Goal: Task Accomplishment & Management: Manage account settings

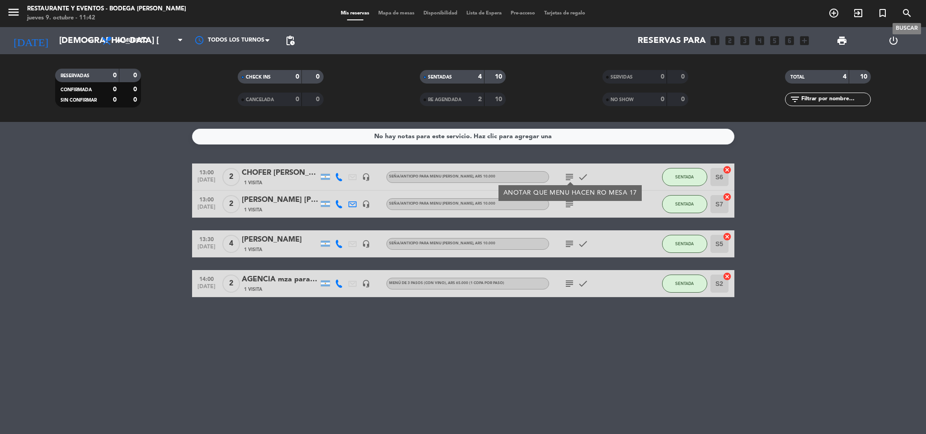
click at [909, 11] on icon "search" at bounding box center [907, 13] width 11 height 11
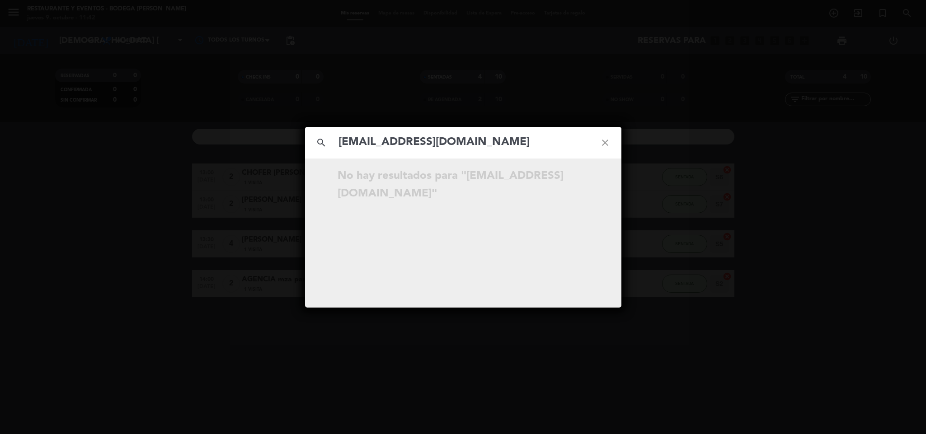
type input "[EMAIL_ADDRESS][DOMAIN_NAME]"
click at [603, 144] on icon "close" at bounding box center [605, 143] width 33 height 33
click at [603, 140] on icon "close" at bounding box center [605, 143] width 33 height 33
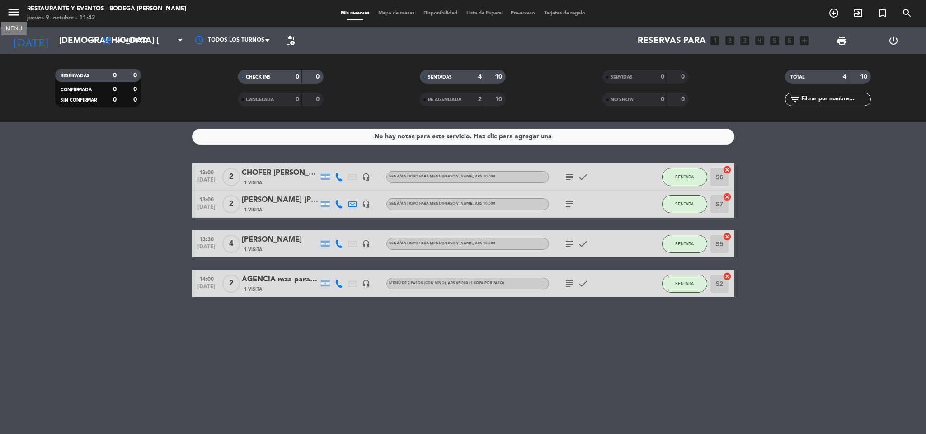
click at [7, 7] on icon "menu" at bounding box center [14, 12] width 14 height 14
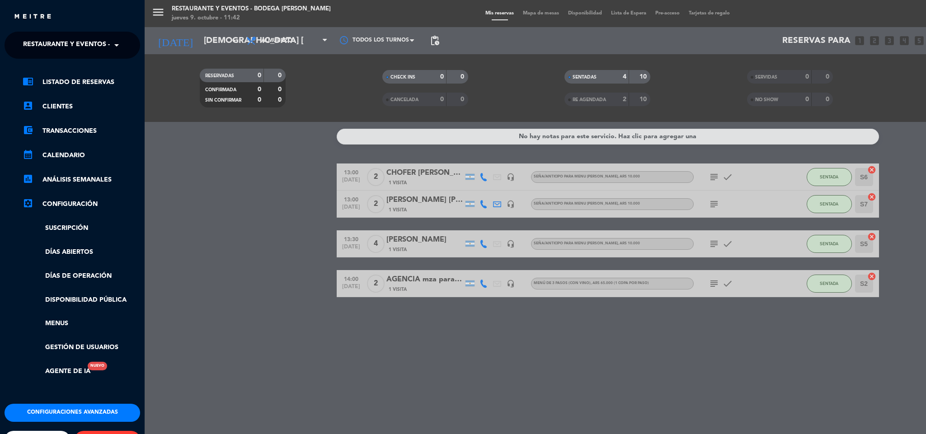
click at [33, 50] on span "Restaurante y Eventos - Bodega [PERSON_NAME]" at bounding box center [108, 45] width 171 height 19
click at [40, 80] on span "Turismo - Bodega [PERSON_NAME]" at bounding box center [67, 83] width 117 height 10
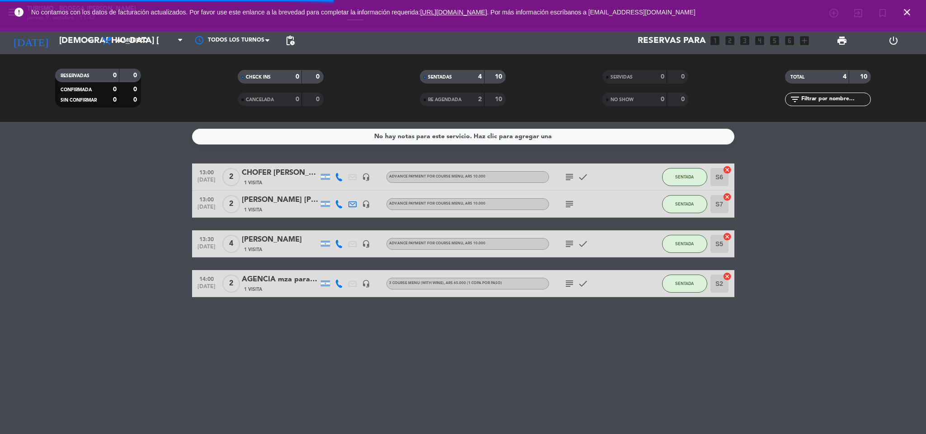
click at [911, 11] on icon "close" at bounding box center [907, 12] width 11 height 11
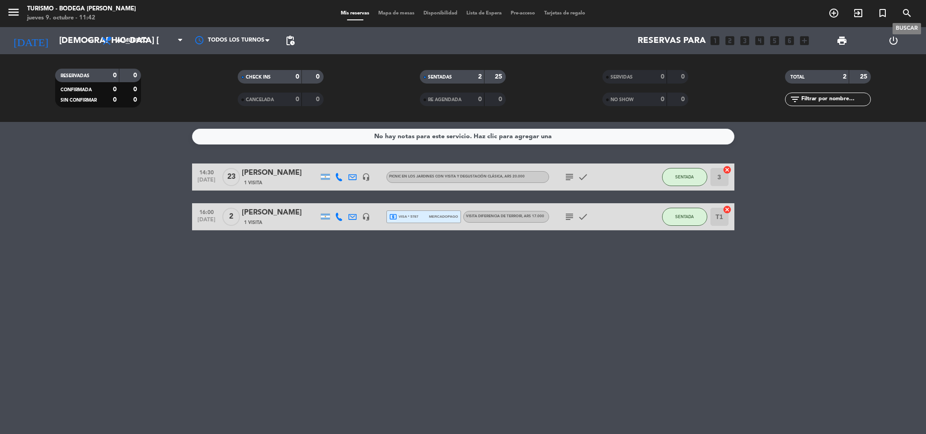
click at [907, 11] on icon "search" at bounding box center [907, 13] width 11 height 11
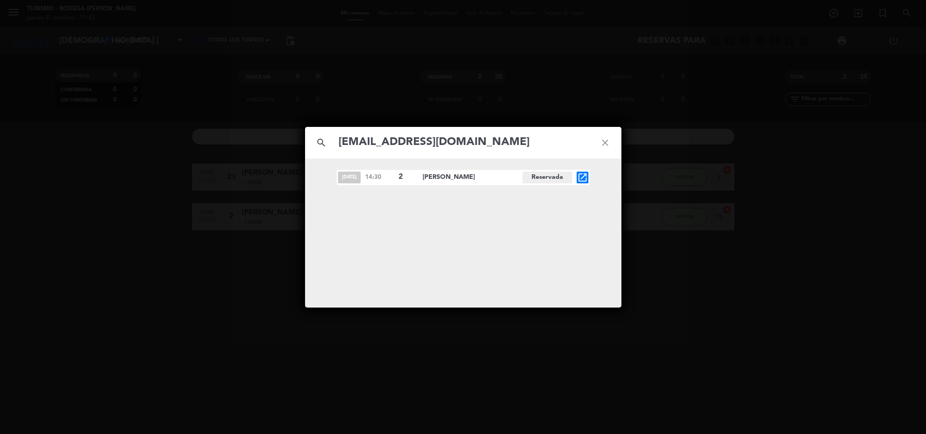
type input "[EMAIL_ADDRESS][DOMAIN_NAME]"
click at [578, 176] on icon "open_in_new" at bounding box center [582, 177] width 11 height 11
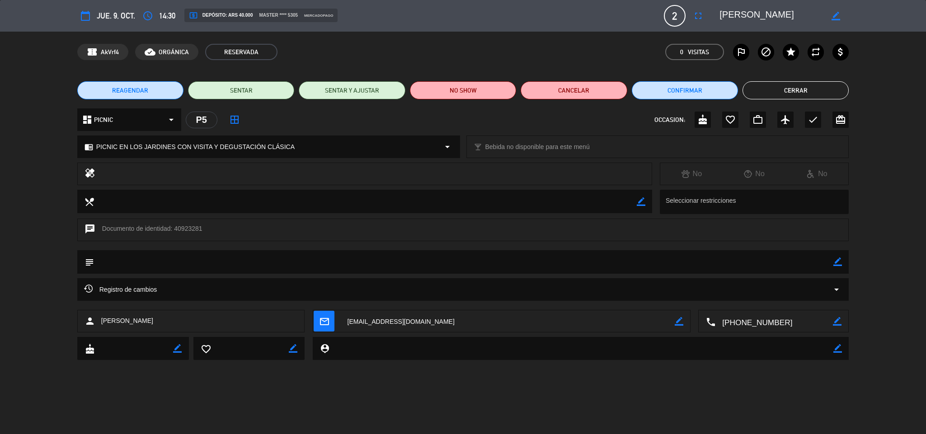
click at [742, 14] on textarea at bounding box center [772, 16] width 104 height 16
click at [833, 263] on textarea at bounding box center [464, 261] width 740 height 23
click at [839, 265] on icon "border_color" at bounding box center [838, 262] width 9 height 9
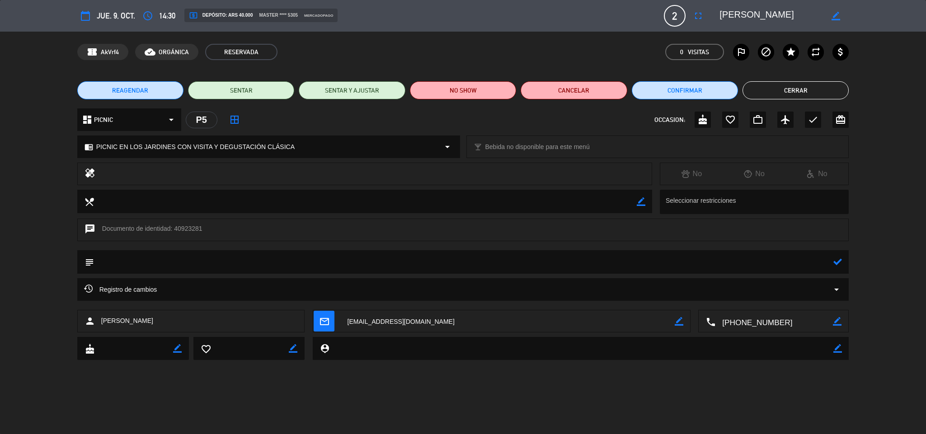
click at [826, 263] on textarea at bounding box center [464, 261] width 740 height 23
type textarea "PAGADO $40.000R5837"
click at [835, 258] on icon at bounding box center [838, 262] width 9 height 9
click at [814, 116] on icon "check" at bounding box center [813, 119] width 11 height 11
click at [816, 90] on button "Cerrar" at bounding box center [796, 90] width 106 height 18
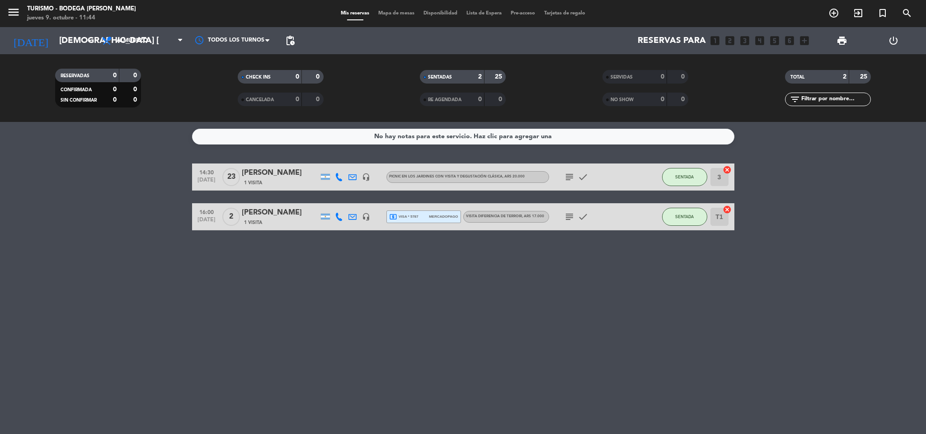
click at [912, 3] on div "menu Turismo - Bodega [PERSON_NAME] jueves 9. octubre - 11:44 Mis reservas Mapa…" at bounding box center [463, 13] width 926 height 27
click at [911, 13] on icon "search" at bounding box center [907, 13] width 11 height 11
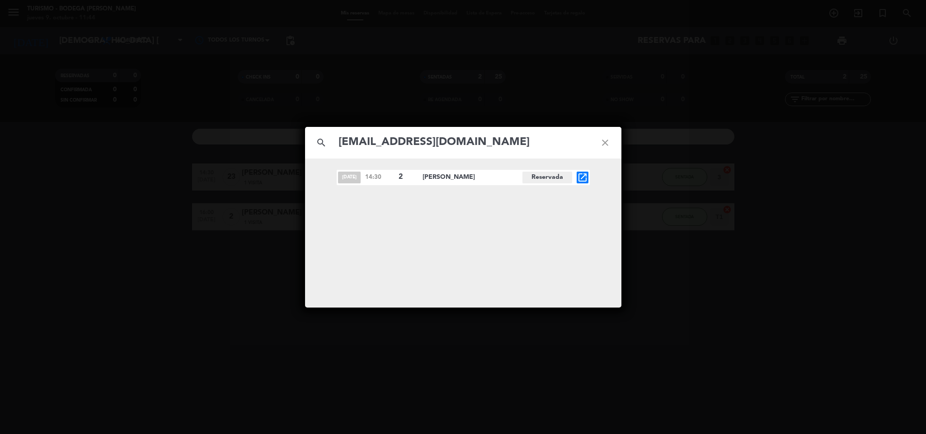
type input "[EMAIL_ADDRESS][DOMAIN_NAME]"
click at [586, 174] on icon "open_in_new" at bounding box center [582, 177] width 11 height 11
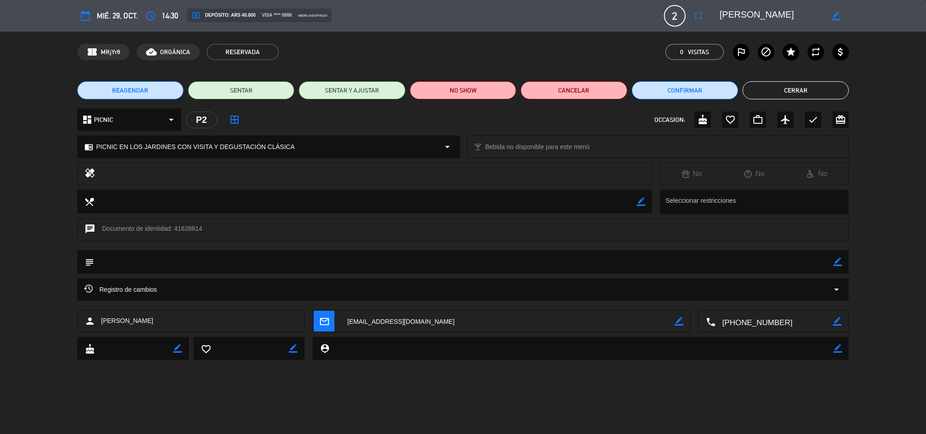
click at [747, 16] on textarea at bounding box center [772, 16] width 104 height 16
click at [886, 146] on div "chrome_reader_mode PICNIC EN LOS JARDINES CON VISITA Y DEGUSTACIÓN CLÁSICA arro…" at bounding box center [463, 151] width 926 height 23
click at [739, 14] on textarea at bounding box center [772, 16] width 104 height 16
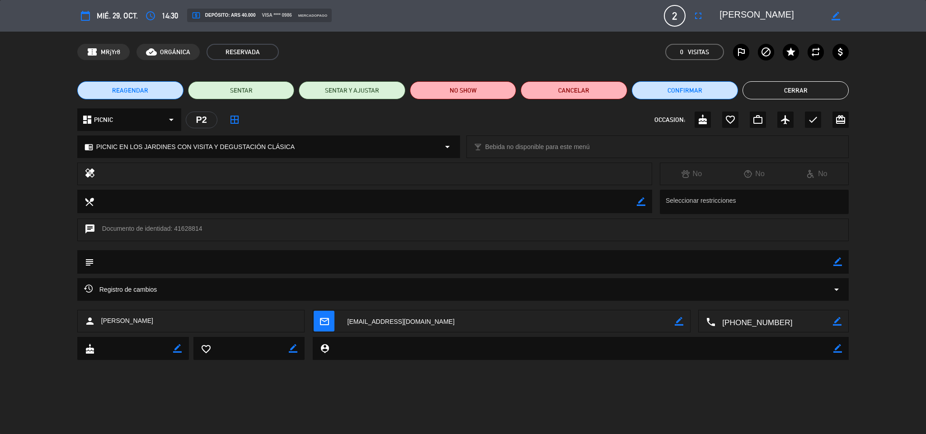
click at [739, 14] on textarea at bounding box center [772, 16] width 104 height 16
click at [790, 28] on icon at bounding box center [788, 27] width 6 height 6
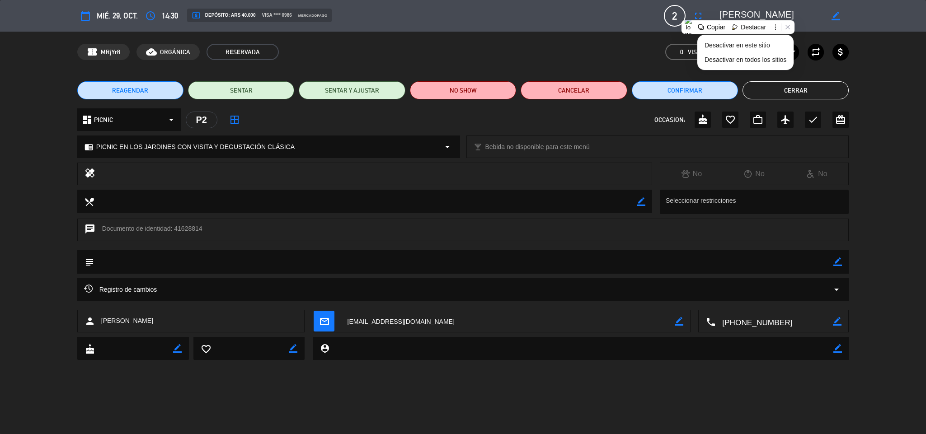
click at [900, 110] on div "dashboard PICNIC arrow_drop_down P2 border_all OCCASION: cake favorite_border w…" at bounding box center [463, 124] width 926 height 32
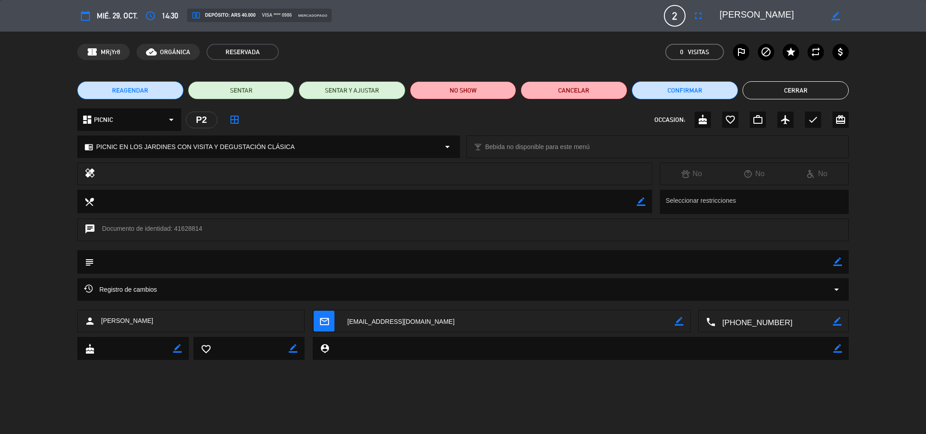
click at [837, 259] on icon "border_color" at bounding box center [838, 262] width 9 height 9
click at [813, 267] on textarea at bounding box center [464, 261] width 740 height 23
type textarea "PAGADO $40.000R5838"
click at [840, 258] on icon at bounding box center [838, 262] width 9 height 9
click at [812, 120] on icon "check" at bounding box center [813, 119] width 11 height 11
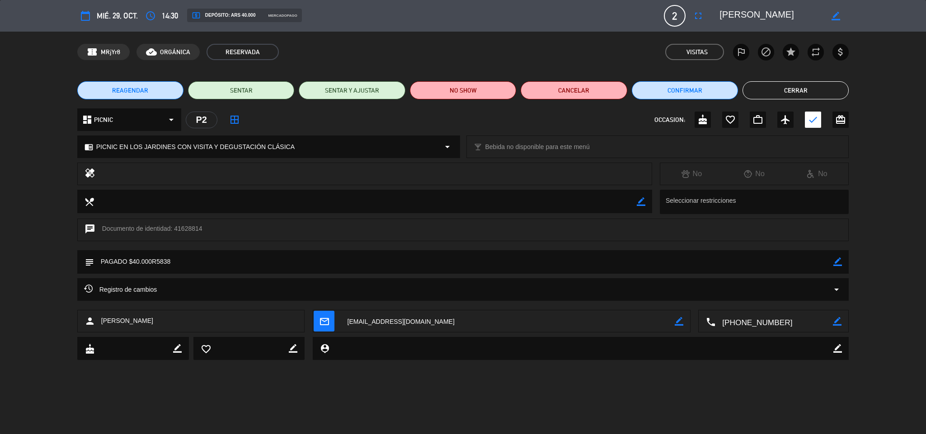
click at [795, 87] on button "Cerrar" at bounding box center [796, 90] width 106 height 18
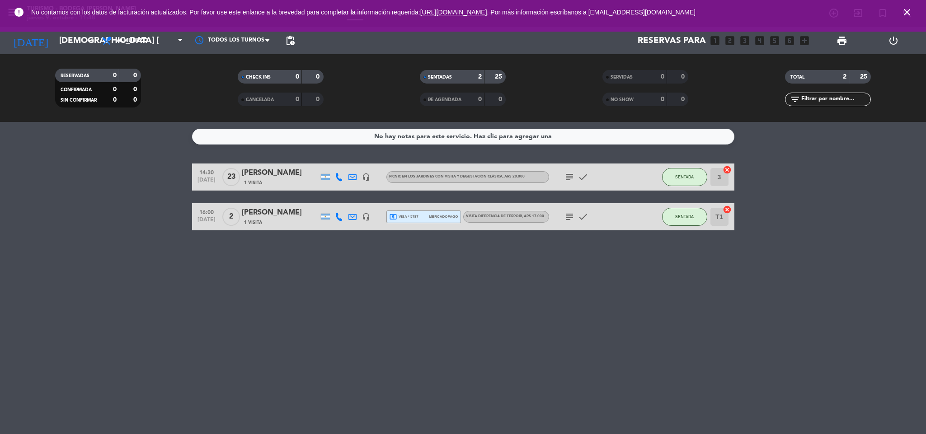
click at [906, 9] on icon "close" at bounding box center [907, 12] width 11 height 11
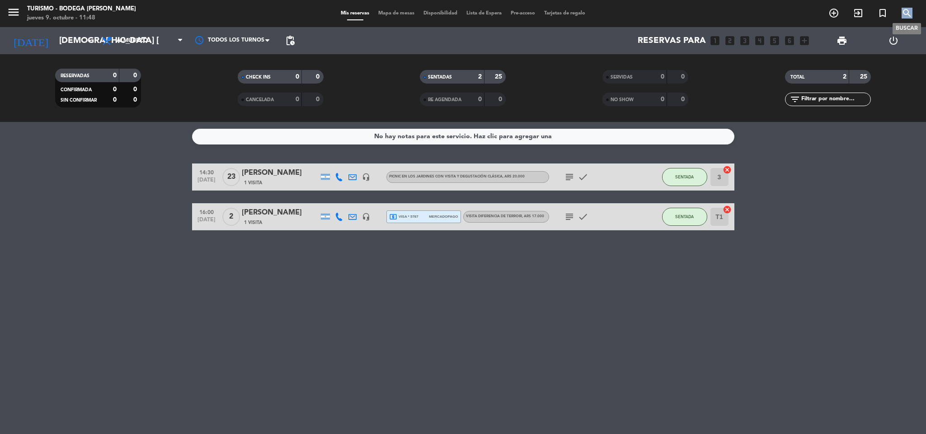
click at [906, 9] on icon "search" at bounding box center [907, 13] width 11 height 11
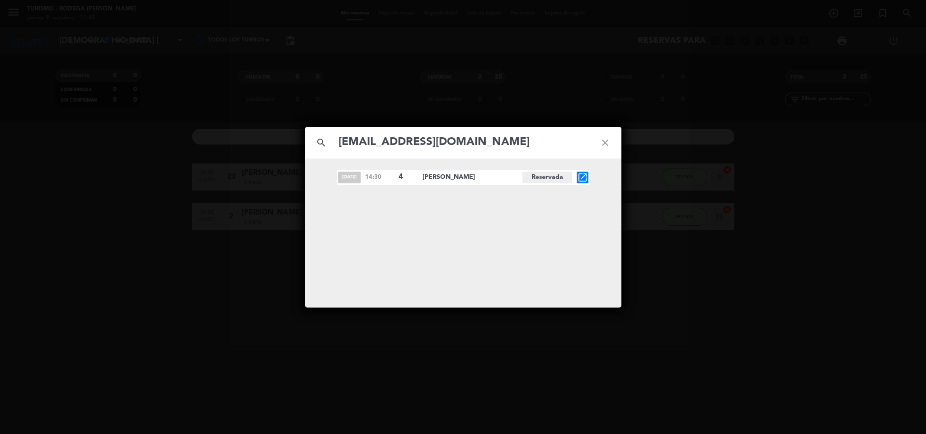
type input "[EMAIL_ADDRESS][DOMAIN_NAME]"
click at [582, 175] on icon "open_in_new" at bounding box center [582, 177] width 11 height 11
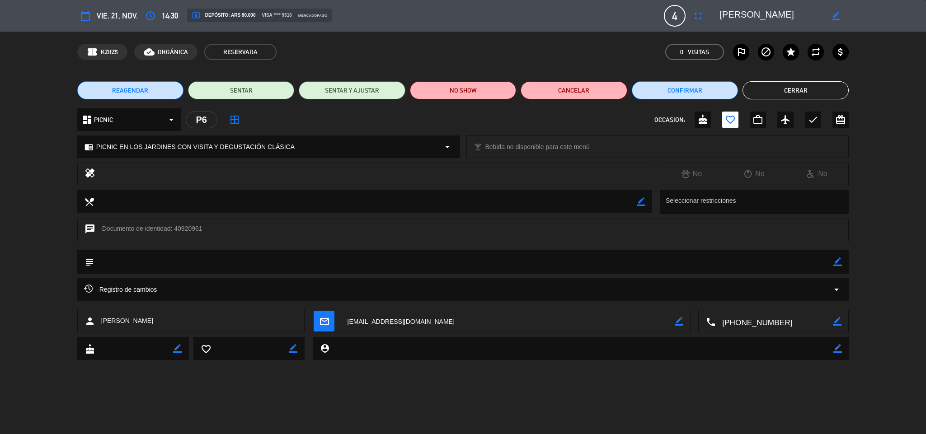
click at [757, 15] on textarea at bounding box center [772, 16] width 104 height 16
click at [839, 263] on icon "border_color" at bounding box center [838, 262] width 9 height 9
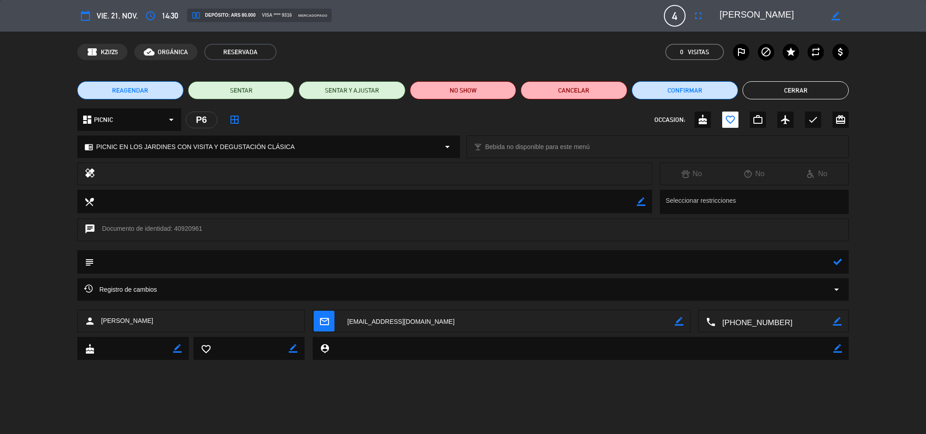
click at [826, 259] on textarea at bounding box center [464, 261] width 740 height 23
type textarea "PAGADO $80.000R5840"
click at [841, 262] on icon at bounding box center [838, 262] width 9 height 9
click at [814, 118] on icon "check" at bounding box center [813, 119] width 11 height 11
click at [798, 91] on button "Cerrar" at bounding box center [796, 90] width 106 height 18
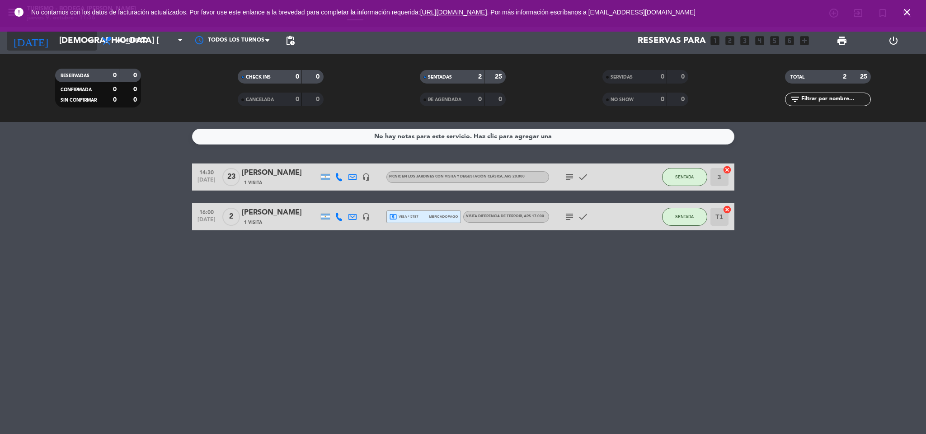
click at [85, 37] on icon "arrow_drop_down" at bounding box center [89, 40] width 11 height 11
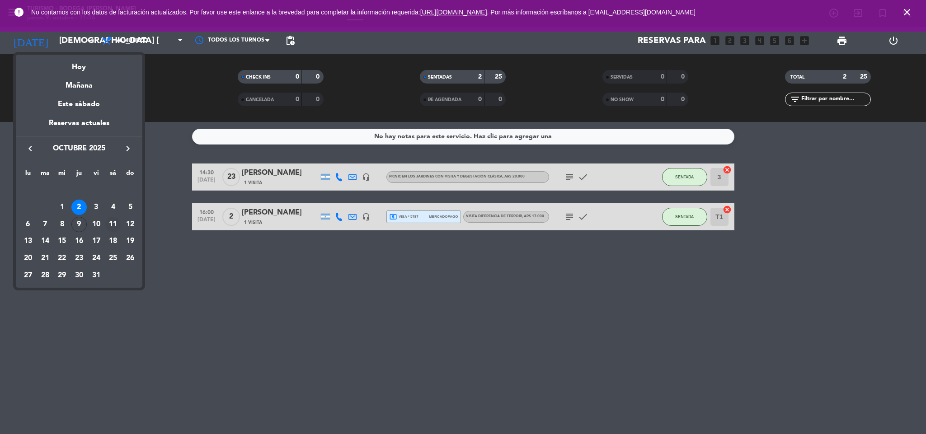
click at [112, 224] on div "11" at bounding box center [112, 224] width 15 height 15
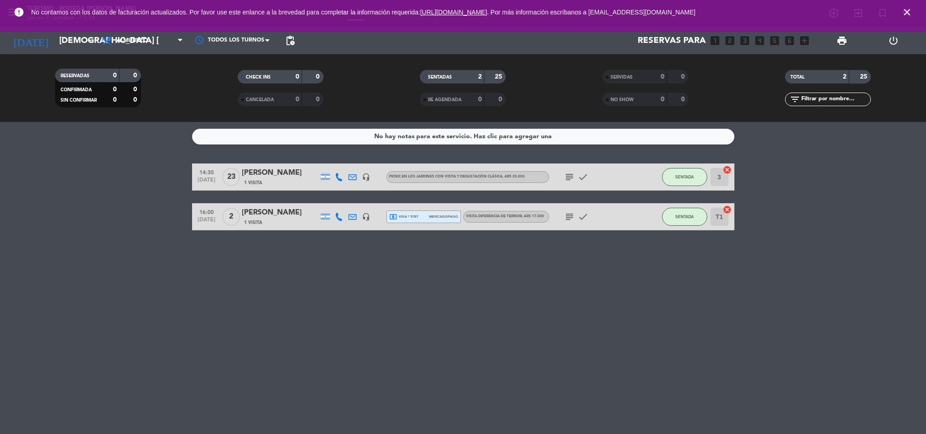
type input "sáb. [DATE]"
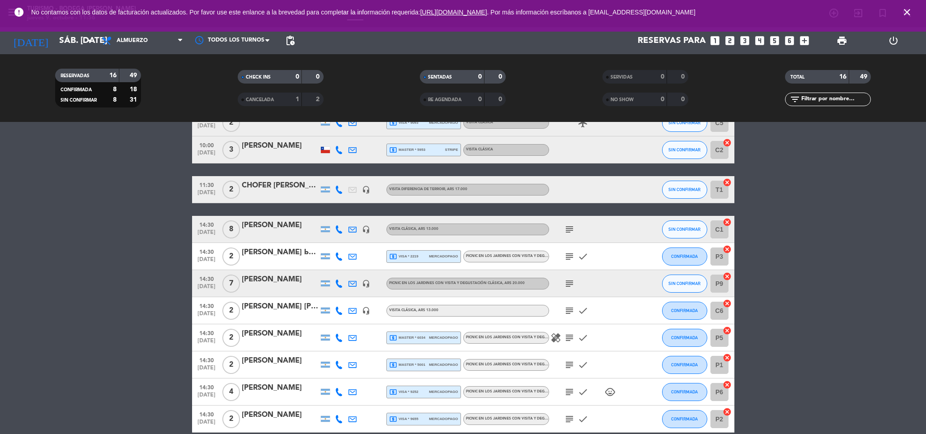
scroll to position [203, 0]
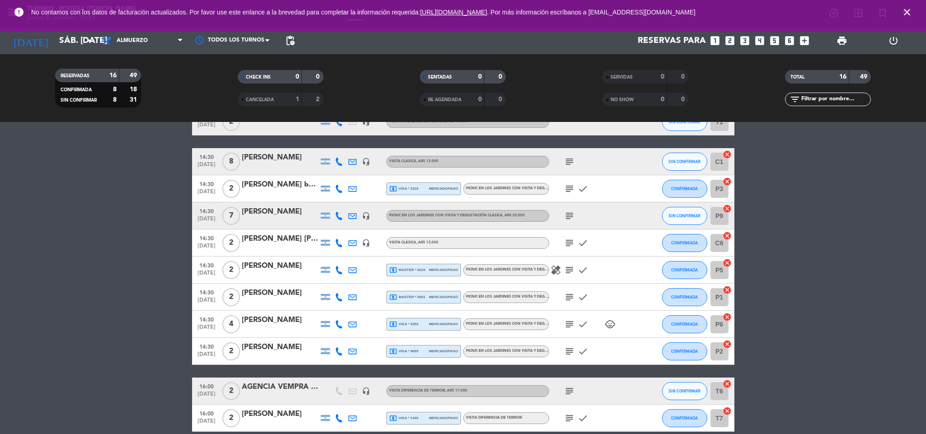
click at [909, 14] on icon "close" at bounding box center [907, 12] width 11 height 11
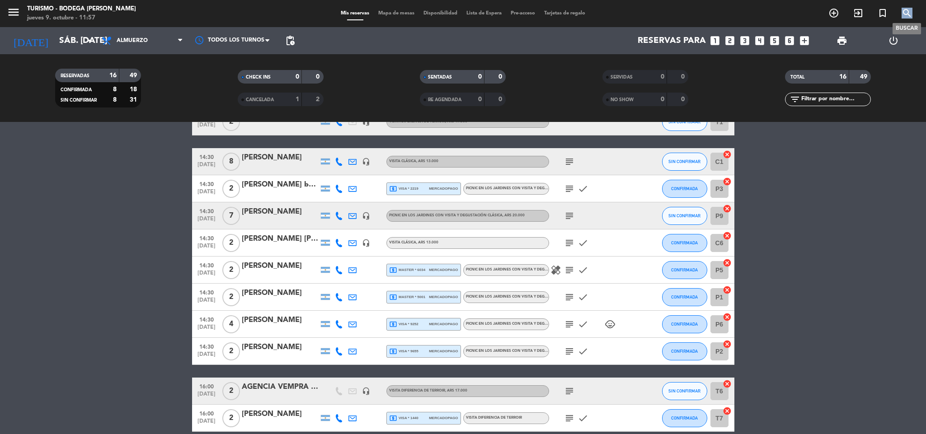
click at [909, 14] on icon "search" at bounding box center [907, 13] width 11 height 11
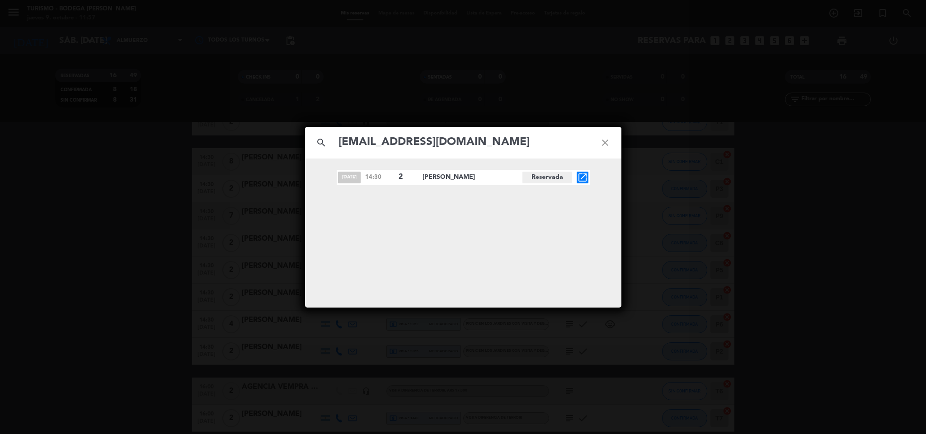
type input "[EMAIL_ADDRESS][DOMAIN_NAME]"
click at [584, 173] on icon "open_in_new" at bounding box center [582, 177] width 11 height 11
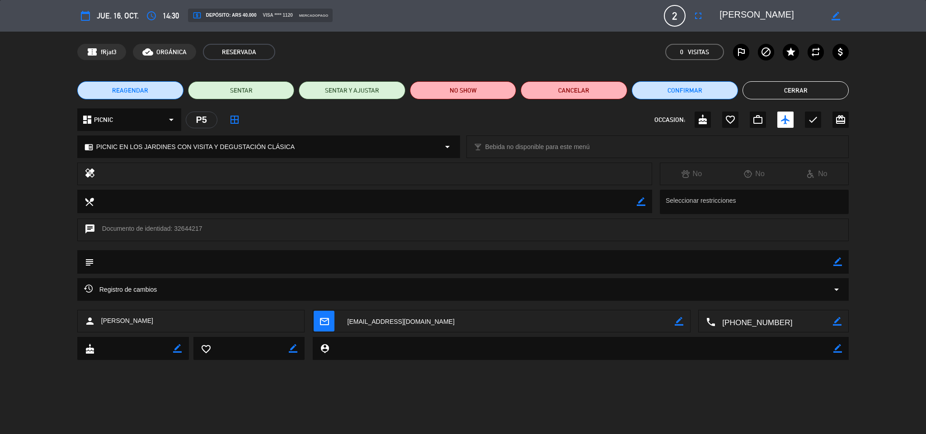
click at [728, 15] on textarea at bounding box center [772, 16] width 104 height 16
click at [840, 260] on icon "border_color" at bounding box center [838, 262] width 9 height 9
click at [801, 262] on textarea at bounding box center [464, 261] width 740 height 23
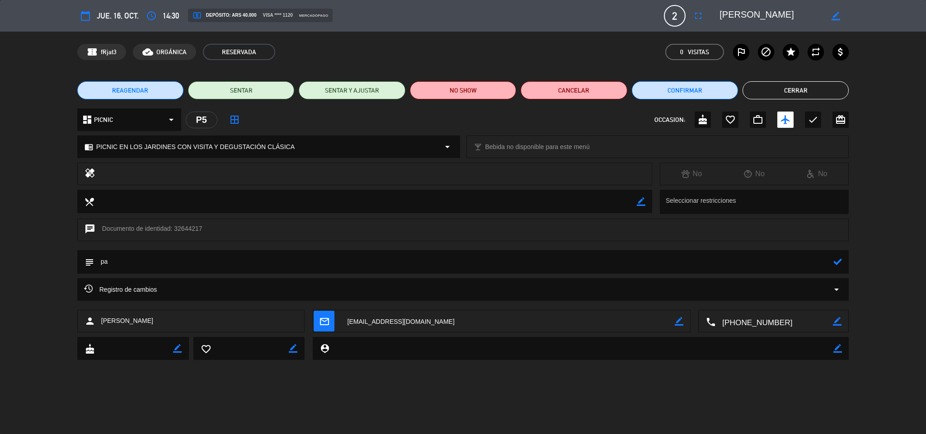
type textarea "p"
click at [792, 94] on button "Cerrar" at bounding box center [796, 90] width 106 height 18
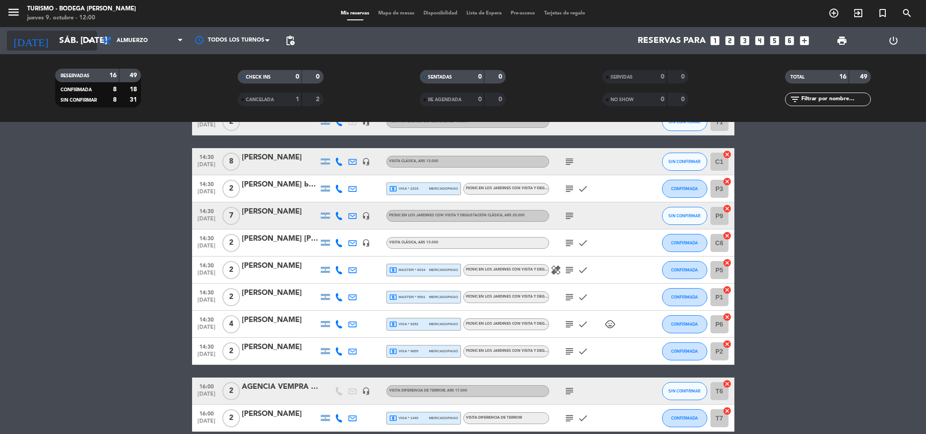
click at [55, 31] on input "sáb. [DATE]" at bounding box center [109, 40] width 109 height 19
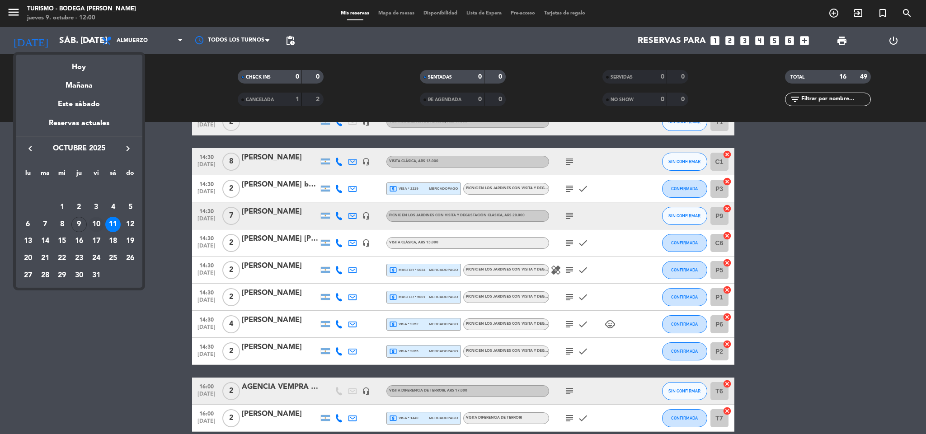
click at [96, 225] on div "10" at bounding box center [96, 224] width 15 height 15
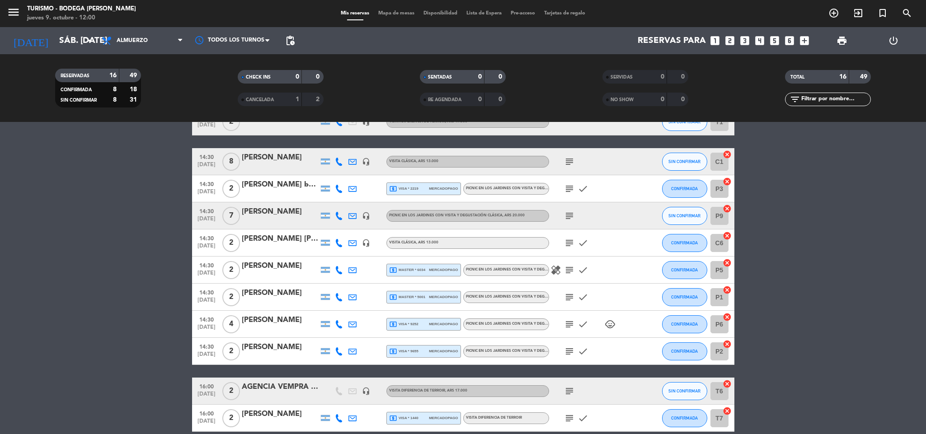
type input "vie. [DATE]"
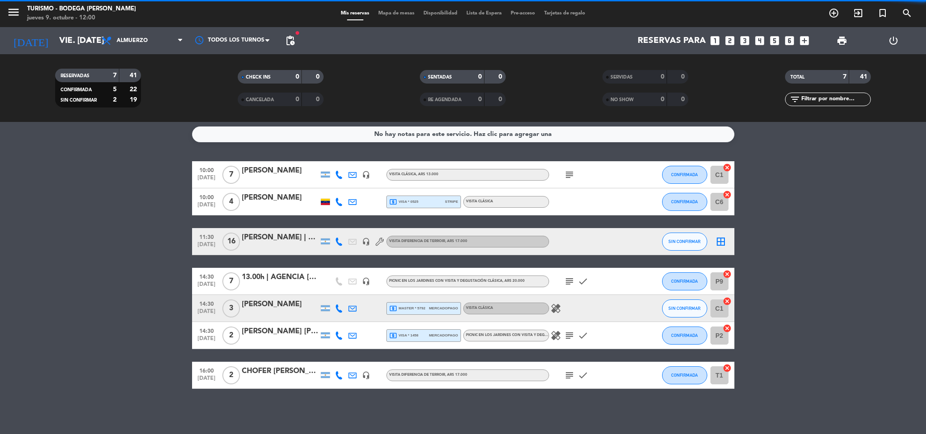
scroll to position [2, 0]
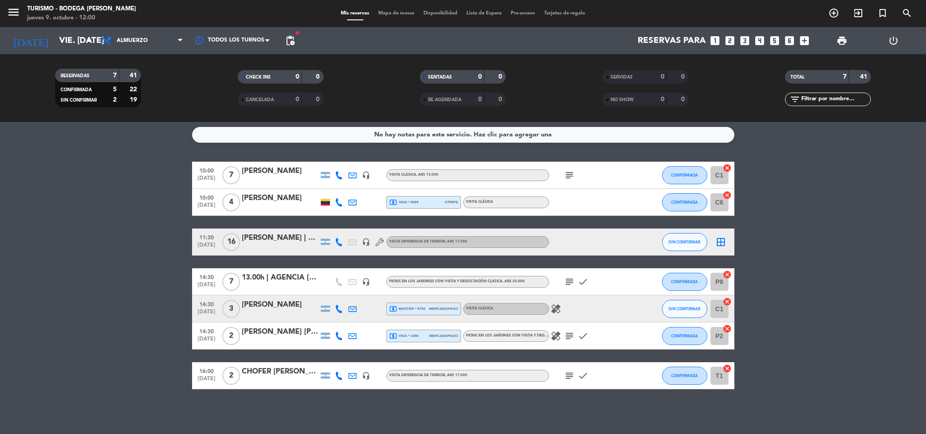
click at [411, 201] on span "local_atm visa * 0525" at bounding box center [403, 202] width 29 height 8
click at [414, 307] on span "local_atm master * 5792" at bounding box center [407, 309] width 37 height 8
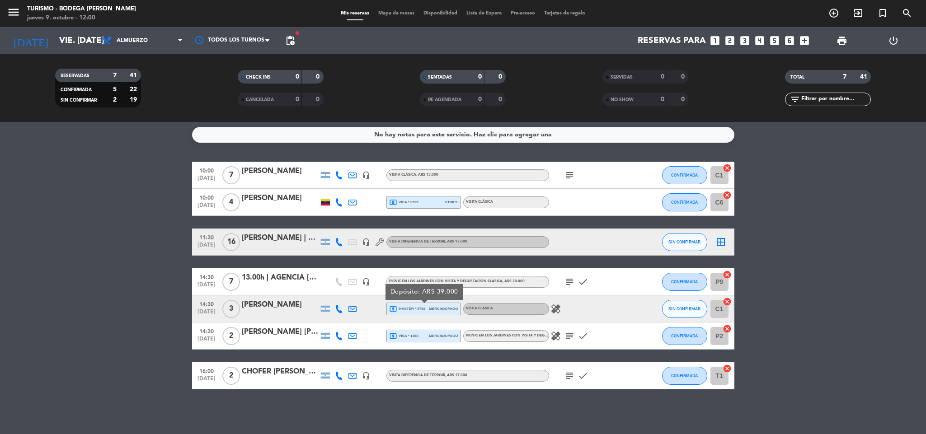
click at [409, 341] on div "local_atm visa * 1458 mercadopago" at bounding box center [423, 336] width 69 height 12
click at [161, 319] on bookings-row "10:00 [DATE] 7 [PERSON_NAME] headset_mic VISITA CLÁSICA , ARS 13.000 subject CO…" at bounding box center [463, 276] width 926 height 228
click at [408, 338] on span "local_atm visa * 1458" at bounding box center [403, 336] width 29 height 8
click at [103, 325] on bookings-row "10:00 [DATE] 7 [PERSON_NAME] headset_mic VISITA CLÁSICA , ARS 13.000 subject CO…" at bounding box center [463, 276] width 926 height 228
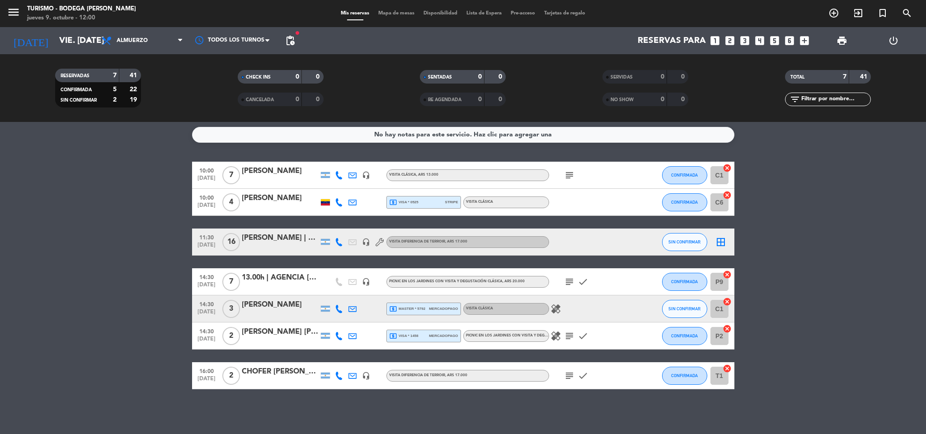
click at [414, 308] on span "local_atm master * 5792" at bounding box center [407, 309] width 37 height 8
click at [403, 330] on div "local_atm visa * 1458 mercadopago" at bounding box center [423, 336] width 69 height 12
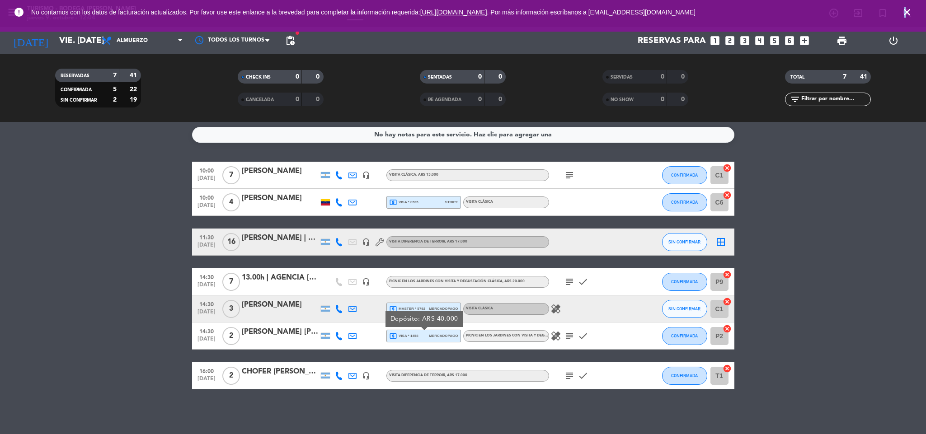
click at [905, 8] on icon "close" at bounding box center [907, 12] width 11 height 11
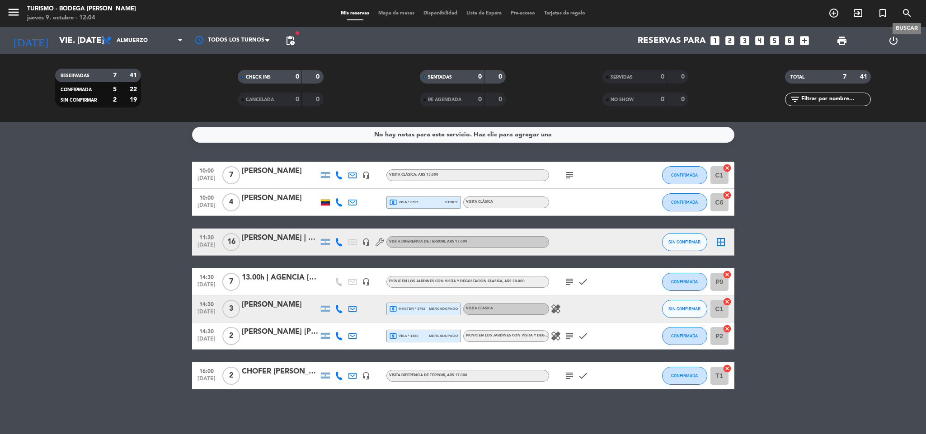
click at [909, 11] on icon "search" at bounding box center [907, 13] width 11 height 11
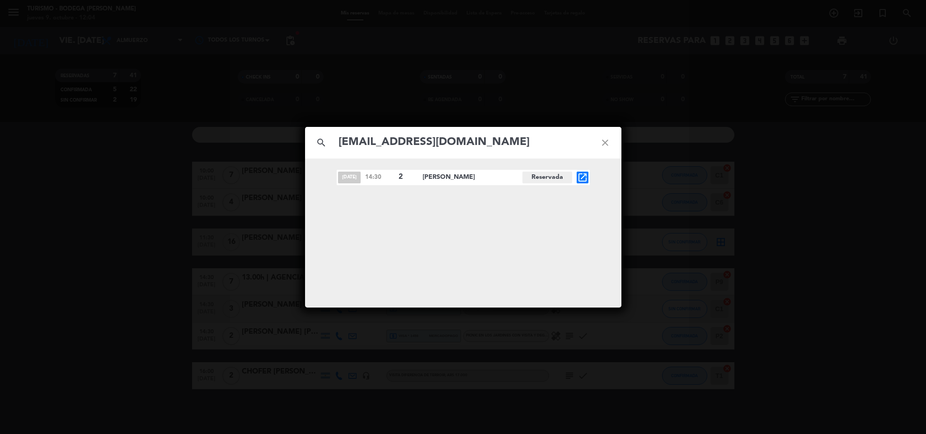
type input "[EMAIL_ADDRESS][DOMAIN_NAME]"
click at [581, 179] on icon "open_in_new" at bounding box center [582, 177] width 11 height 11
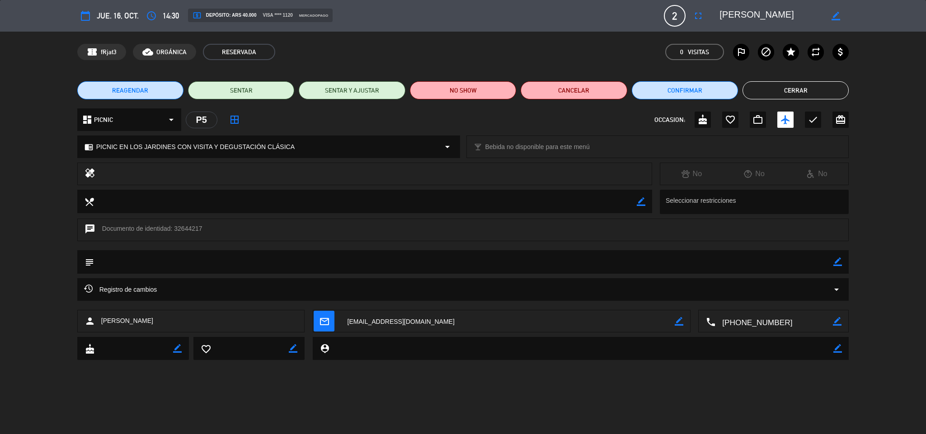
click at [730, 19] on textarea at bounding box center [772, 16] width 104 height 16
click at [839, 260] on icon "border_color" at bounding box center [838, 262] width 9 height 9
click at [816, 266] on textarea at bounding box center [464, 261] width 740 height 23
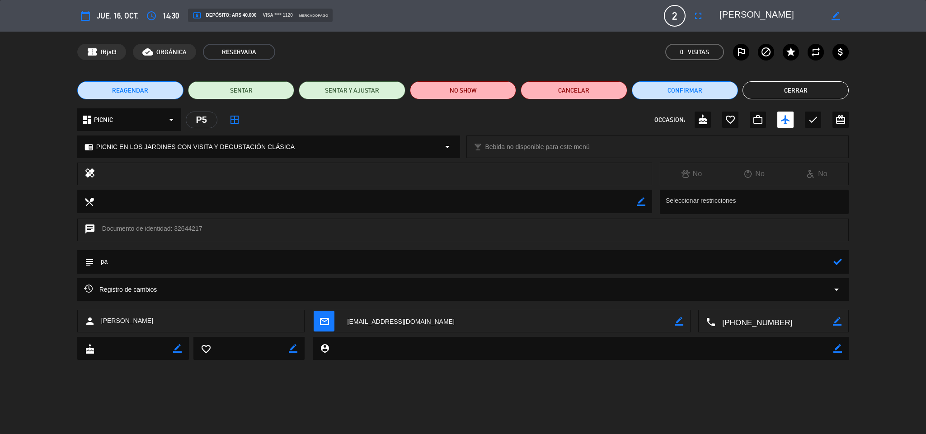
type textarea "p"
type textarea "PAGADO $40.0000R5841"
click at [835, 262] on icon at bounding box center [838, 262] width 9 height 9
click at [810, 117] on icon "check" at bounding box center [813, 119] width 11 height 11
click at [787, 95] on button "Cerrar" at bounding box center [796, 90] width 106 height 18
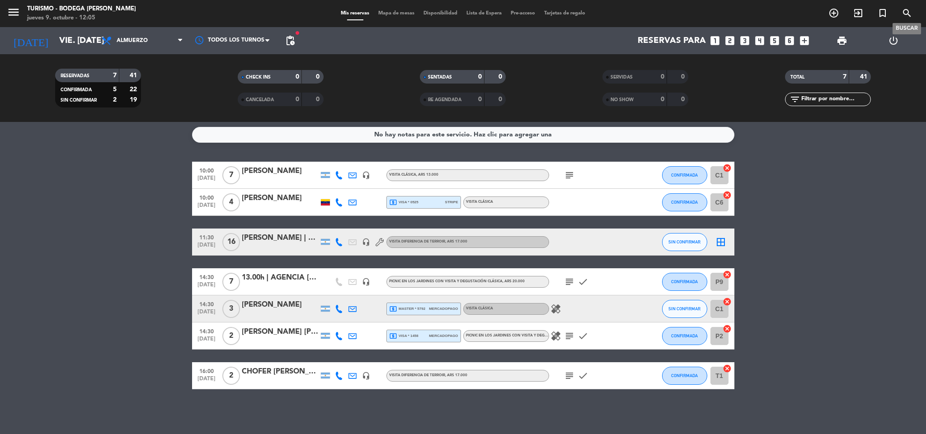
click at [909, 11] on icon "search" at bounding box center [907, 13] width 11 height 11
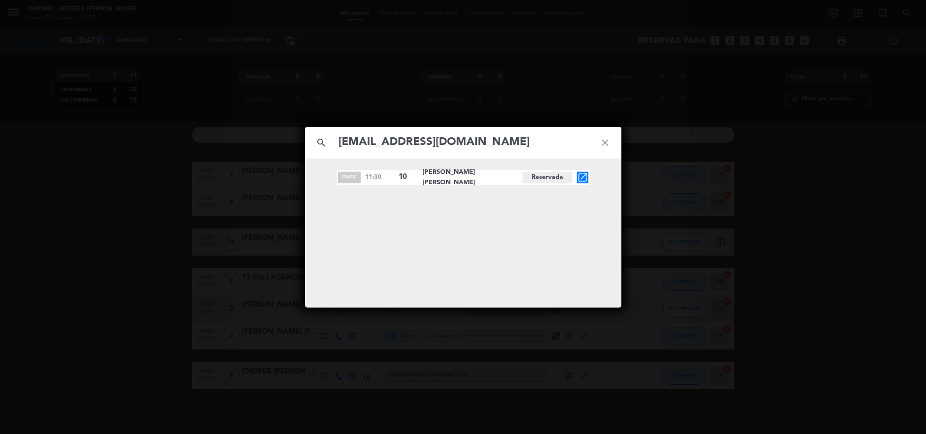
type input "[EMAIL_ADDRESS][DOMAIN_NAME]"
click at [585, 175] on icon "open_in_new" at bounding box center [582, 177] width 11 height 11
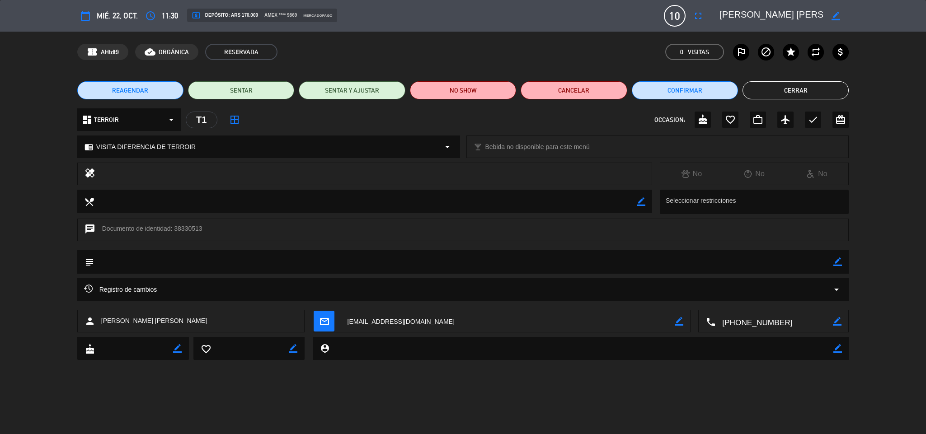
click at [739, 10] on textarea at bounding box center [772, 16] width 104 height 16
click at [836, 264] on icon "border_color" at bounding box center [838, 262] width 9 height 9
click at [818, 262] on textarea at bounding box center [464, 261] width 740 height 23
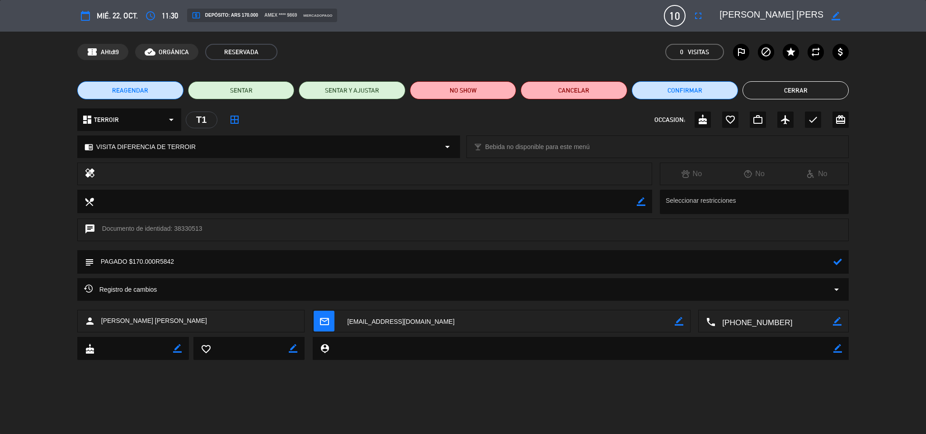
type textarea "PAGADO $170.000R5842"
click at [841, 259] on icon at bounding box center [838, 262] width 9 height 9
click at [817, 124] on icon "check" at bounding box center [813, 119] width 11 height 11
click at [802, 93] on button "Cerrar" at bounding box center [796, 90] width 106 height 18
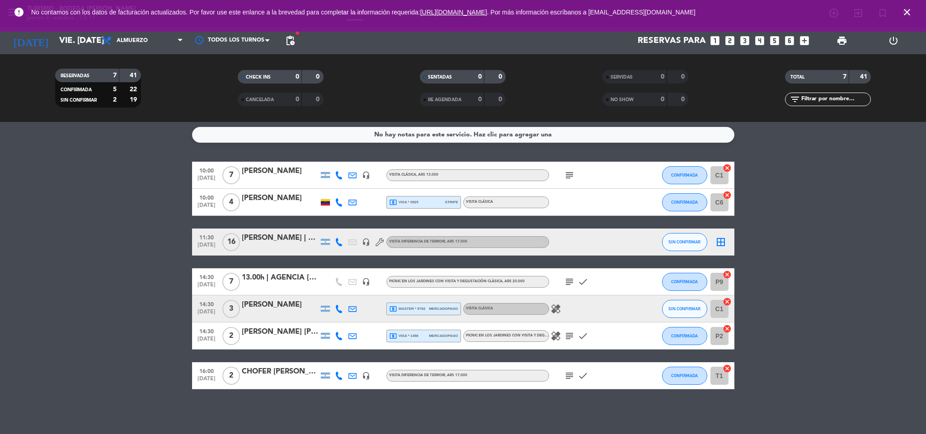
click at [905, 15] on icon "close" at bounding box center [907, 12] width 11 height 11
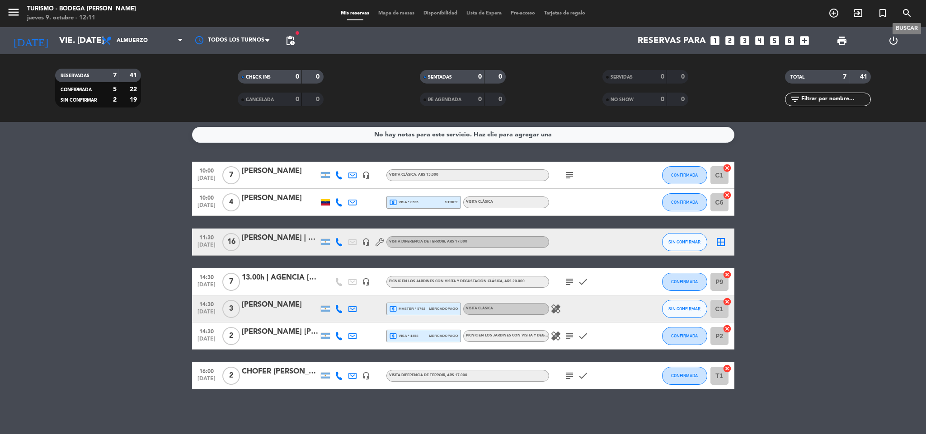
click at [906, 12] on icon "search" at bounding box center [907, 13] width 11 height 11
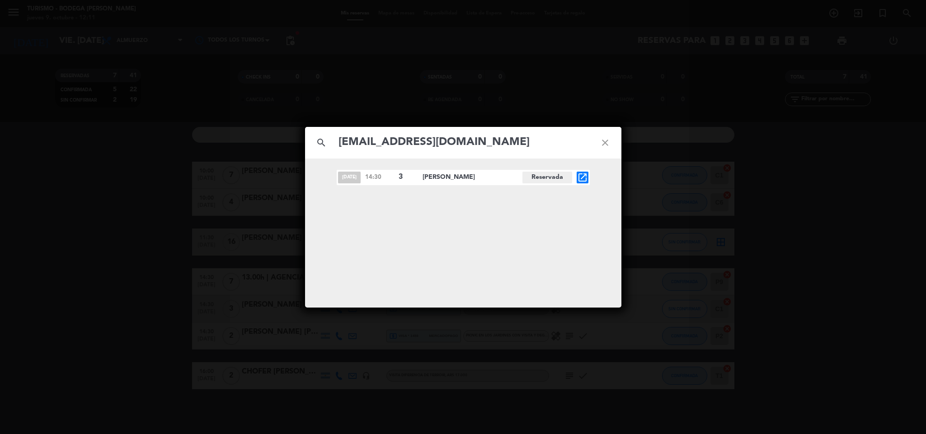
type input "[EMAIL_ADDRESS][DOMAIN_NAME]"
click at [577, 175] on icon "open_in_new" at bounding box center [582, 177] width 11 height 11
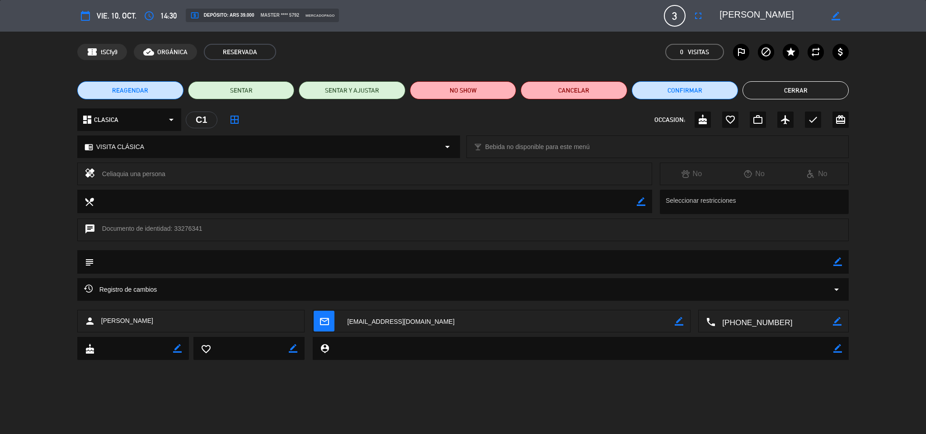
click at [738, 19] on textarea at bounding box center [772, 16] width 104 height 16
click at [837, 263] on icon "border_color" at bounding box center [838, 262] width 9 height 9
type textarea "PAGADO $39.000R5844"
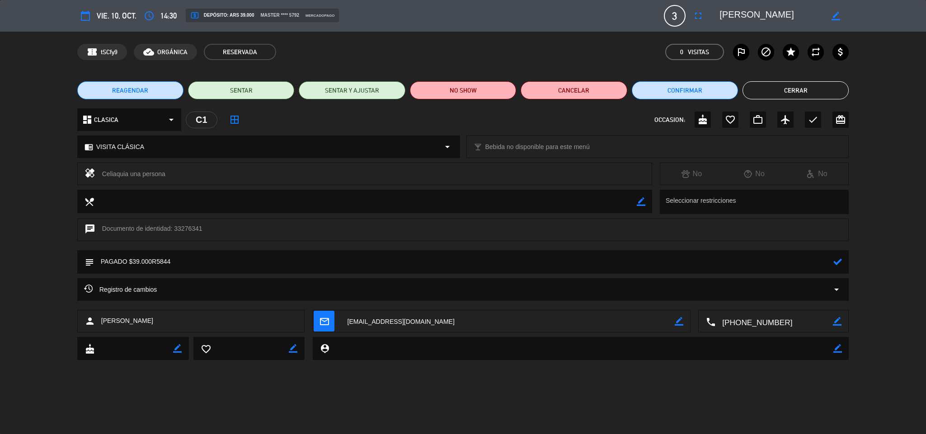
drag, startPoint x: 837, startPoint y: 258, endPoint x: 837, endPoint y: 263, distance: 5.0
click at [837, 263] on icon at bounding box center [838, 262] width 9 height 9
click at [813, 119] on icon "check" at bounding box center [813, 119] width 11 height 11
click at [792, 93] on button "Cerrar" at bounding box center [796, 90] width 106 height 18
